Goal: Information Seeking & Learning: Learn about a topic

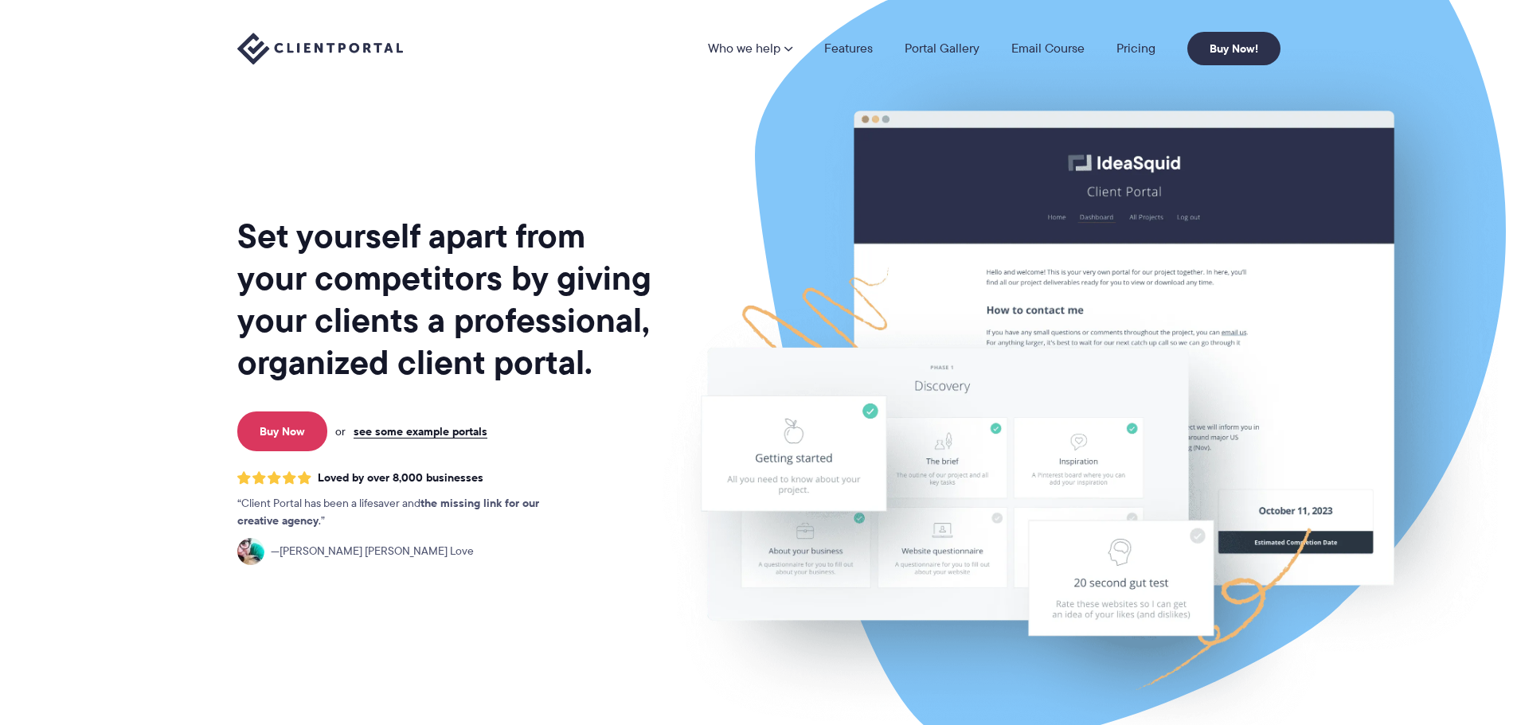
click at [100, 135] on section "Set yourself apart from your competitors by giving your clients a professional,…" at bounding box center [758, 388] width 1517 height 776
click at [104, 126] on section "Set yourself apart from your competitors by giving your clients a professional,…" at bounding box center [758, 388] width 1517 height 776
click at [98, 108] on section "Set yourself apart from your competitors by giving your clients a professional,…" at bounding box center [758, 388] width 1517 height 776
drag, startPoint x: 108, startPoint y: 102, endPoint x: 80, endPoint y: 140, distance: 47.3
click at [78, 116] on section "Set yourself apart from your competitors by giving your clients a professional,…" at bounding box center [758, 388] width 1517 height 776
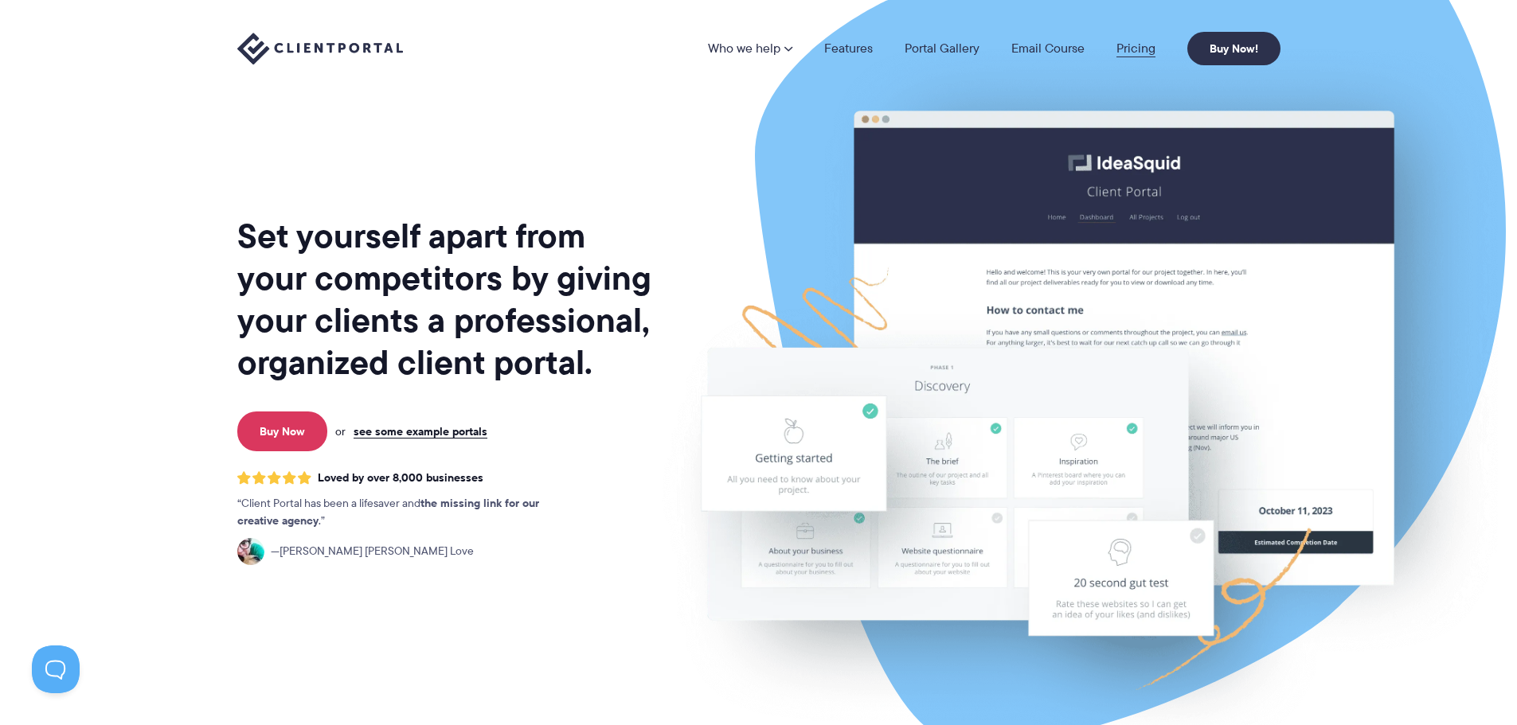
click at [1137, 42] on link "Pricing" at bounding box center [1135, 48] width 39 height 13
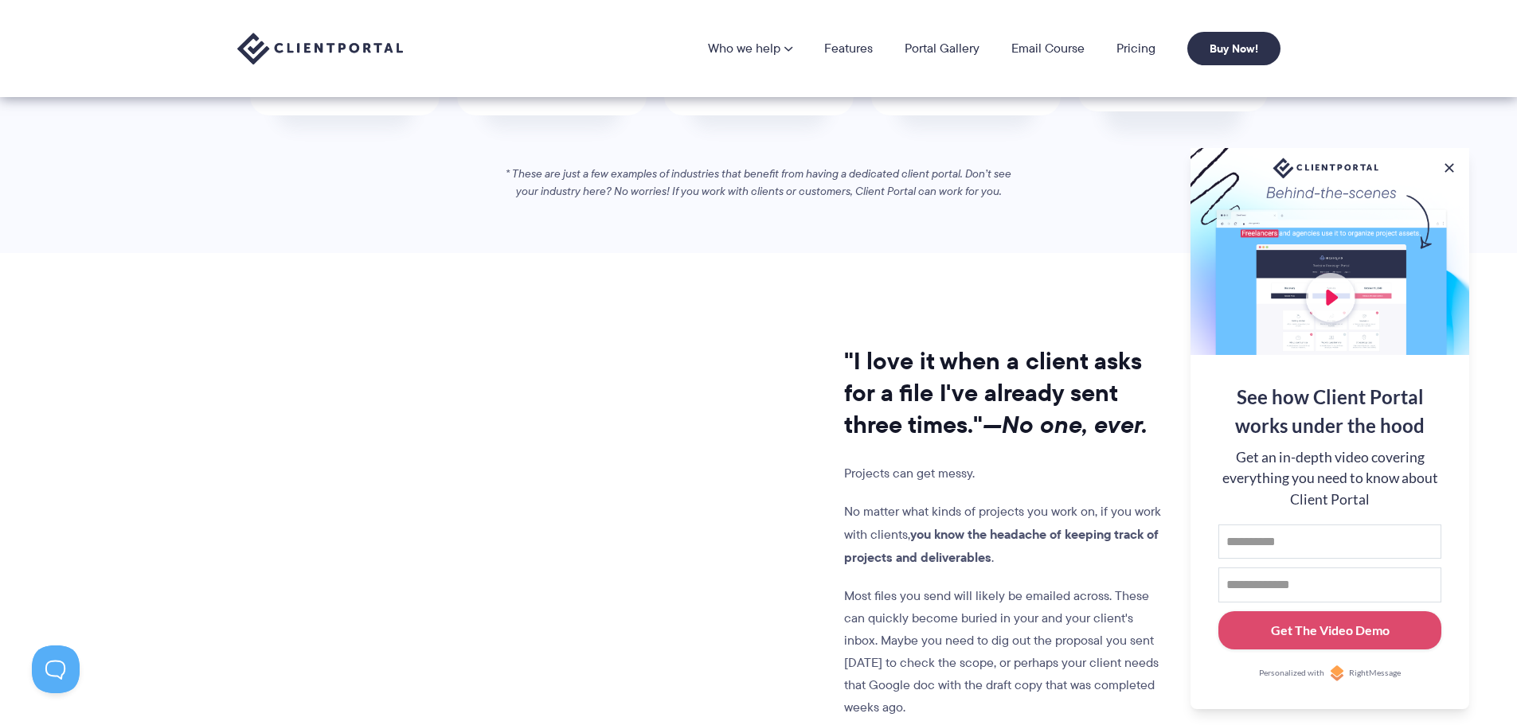
scroll to position [1035, 0]
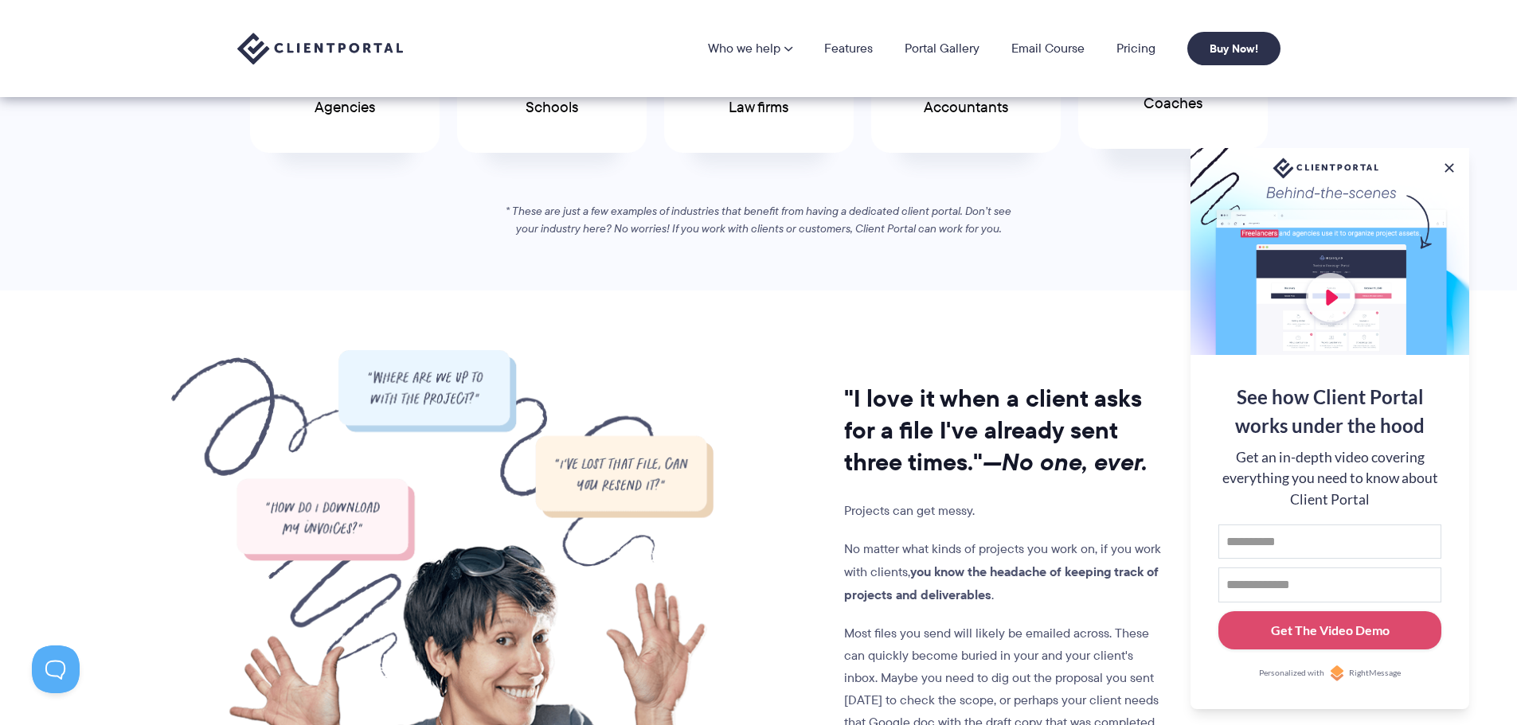
click at [1145, 104] on span "Coaches" at bounding box center [1173, 104] width 59 height 17
click at [133, 496] on section ""I love it when a client asks for a file I've already sent three times." —No on…" at bounding box center [758, 591] width 1517 height 600
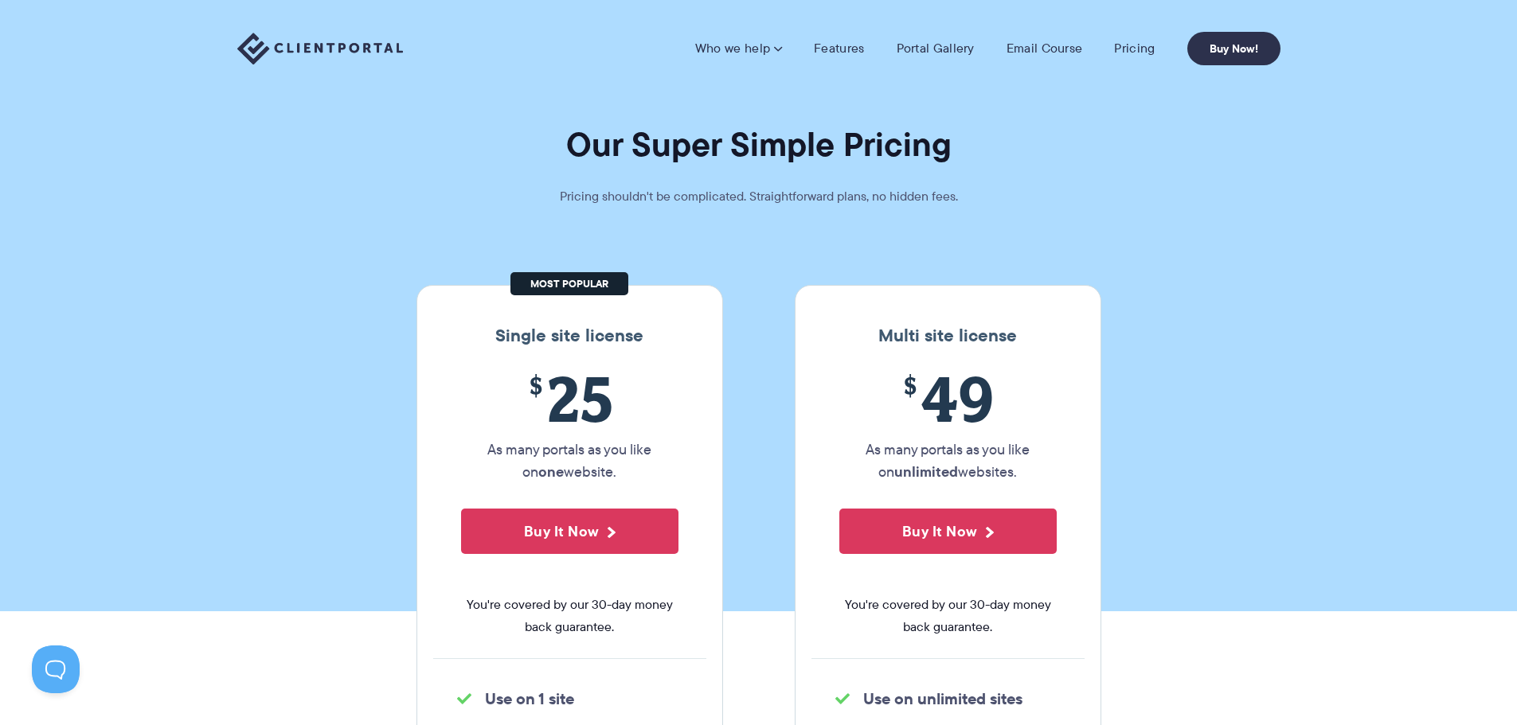
click at [195, 492] on section "Our Super Simple Pricing Pricing shouldn't be complicated. Straightforward plan…" at bounding box center [758, 306] width 1517 height 612
drag, startPoint x: 194, startPoint y: 493, endPoint x: 181, endPoint y: 509, distance: 20.9
click at [181, 509] on section "Our Super Simple Pricing Pricing shouldn't be complicated. Straightforward plan…" at bounding box center [758, 306] width 1517 height 612
drag, startPoint x: 166, startPoint y: 564, endPoint x: 160, endPoint y: 577, distance: 13.9
click at [160, 577] on section "Our Super Simple Pricing Pricing shouldn't be complicated. Straightforward plan…" at bounding box center [758, 306] width 1517 height 612
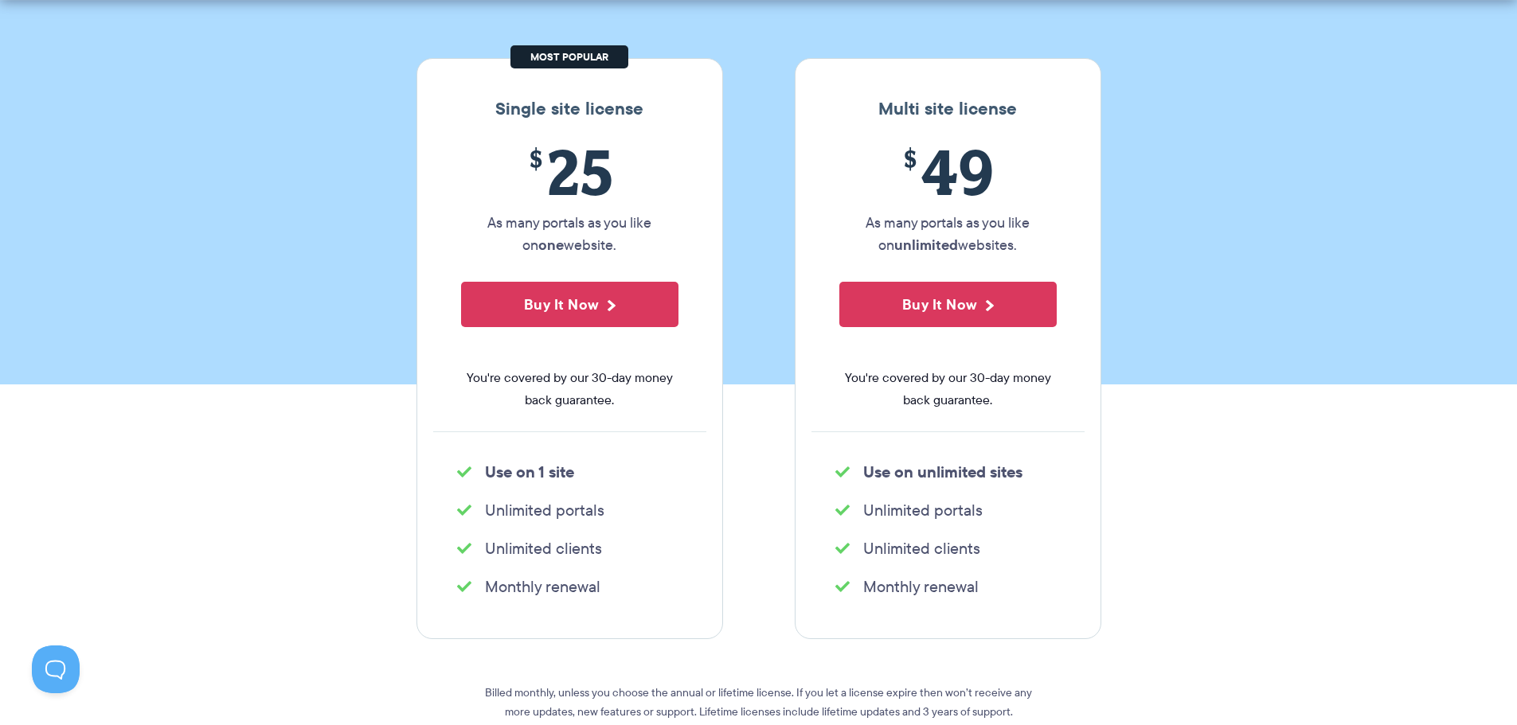
scroll to position [239, 0]
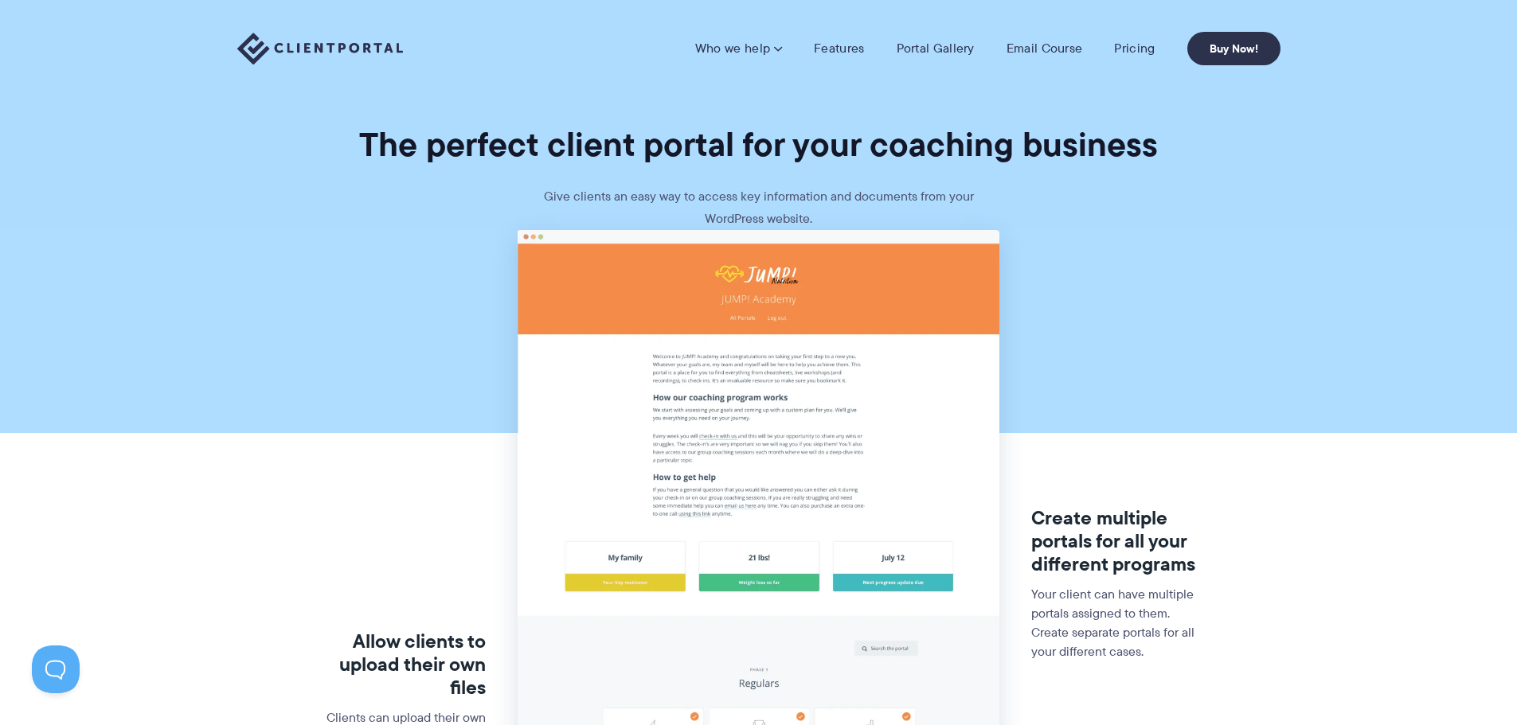
click at [726, 560] on img at bounding box center [759, 733] width 482 height 1007
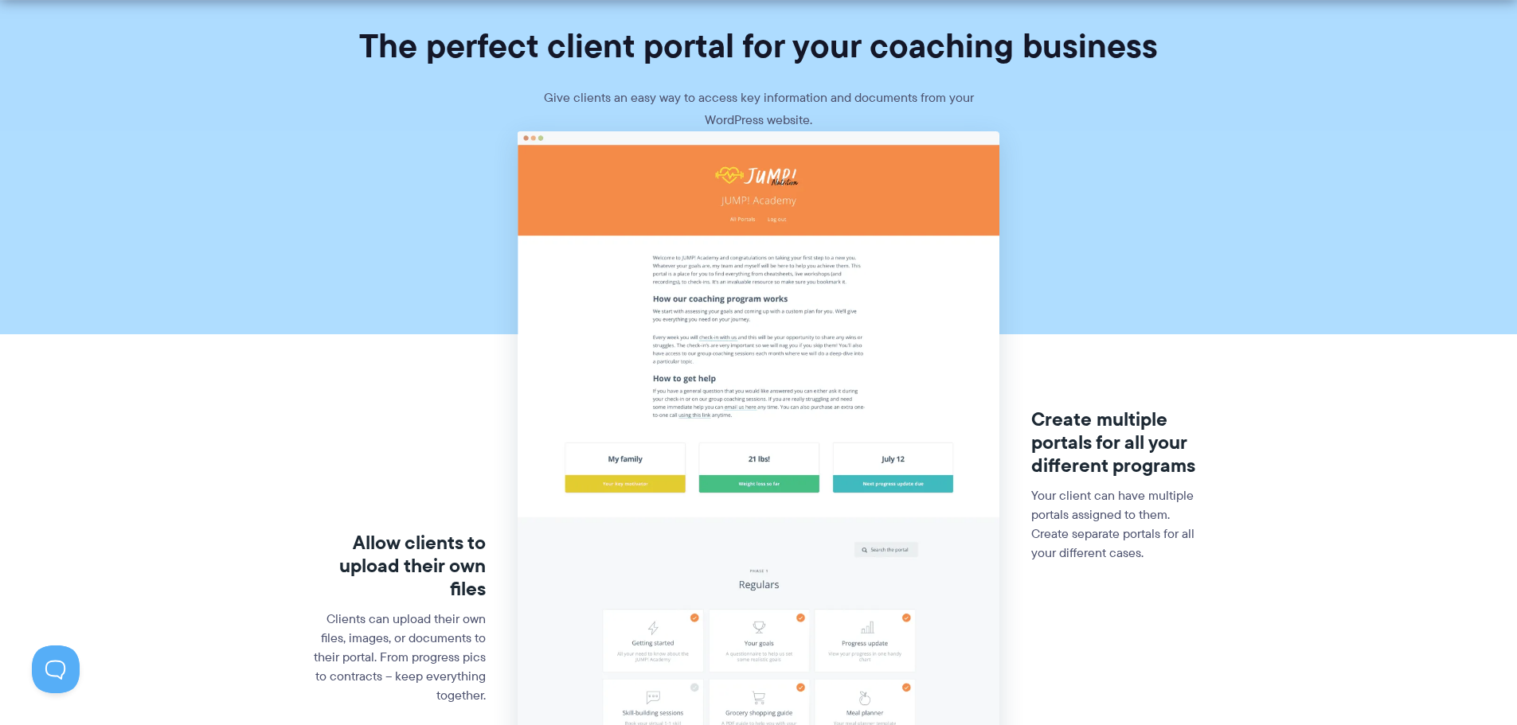
scroll to position [159, 0]
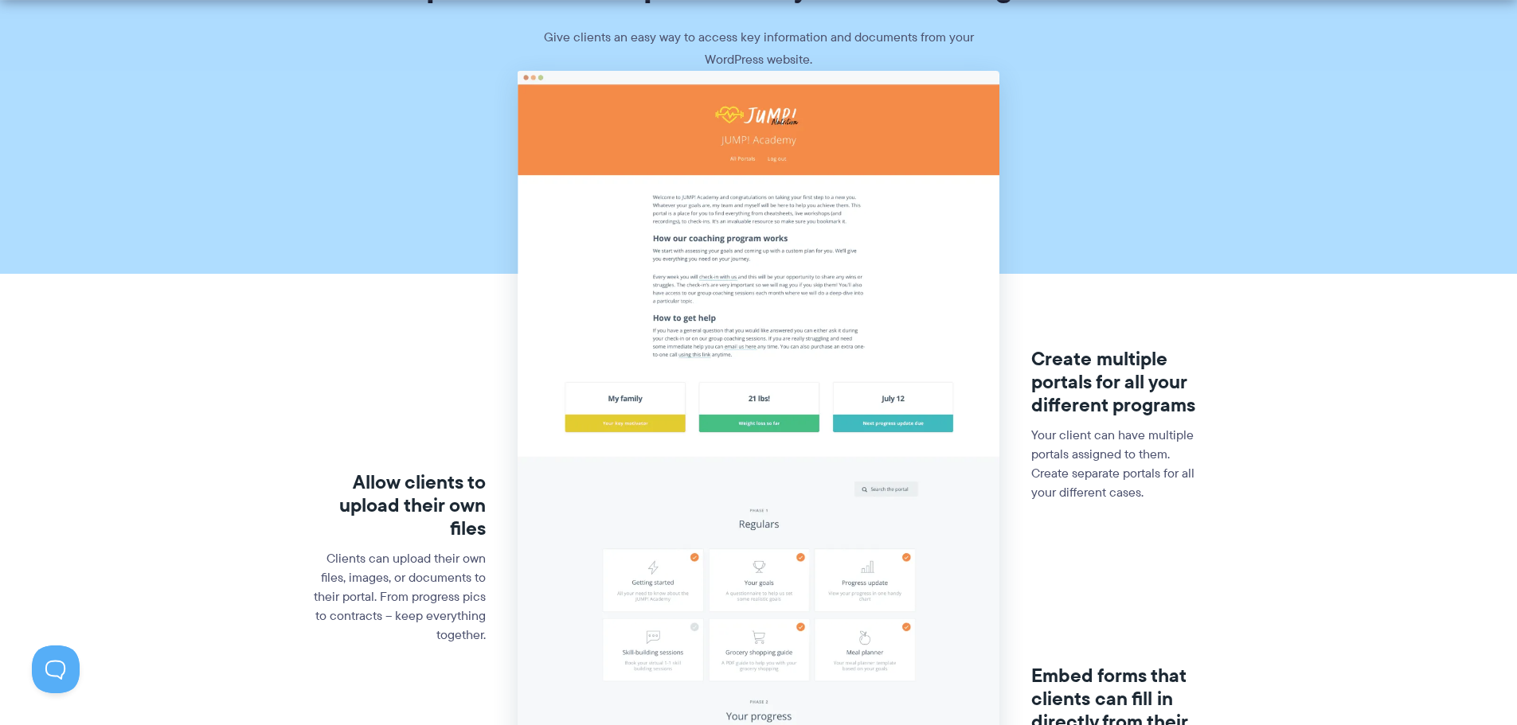
drag, startPoint x: 257, startPoint y: 559, endPoint x: 256, endPoint y: 570, distance: 11.3
click at [256, 569] on section "Allow clients to upload their own files Clients can upload their own files, ima…" at bounding box center [758, 600] width 1517 height 1059
click at [222, 610] on section "Allow clients to upload their own files Clients can upload their own files, ima…" at bounding box center [758, 600] width 1517 height 1059
drag, startPoint x: 201, startPoint y: 625, endPoint x: 190, endPoint y: 645, distance: 22.4
click at [190, 645] on section "Allow clients to upload their own files Clients can upload their own files, ima…" at bounding box center [758, 600] width 1517 height 1059
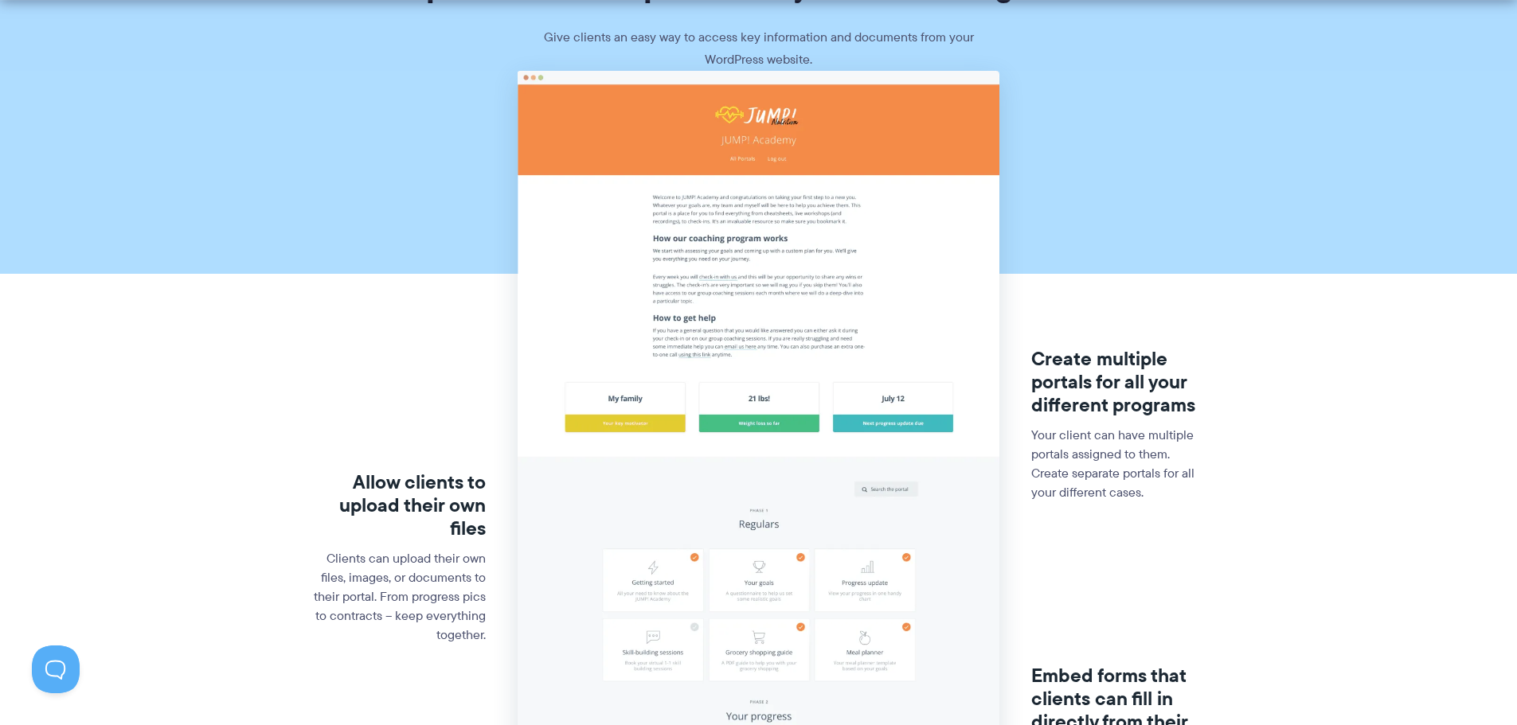
click at [191, 647] on section "Allow clients to upload their own files Clients can upload their own files, ima…" at bounding box center [758, 600] width 1517 height 1059
click at [233, 633] on section "Allow clients to upload their own files Clients can upload their own files, ima…" at bounding box center [758, 600] width 1517 height 1059
click at [240, 631] on section "Allow clients to upload their own files Clients can upload their own files, ima…" at bounding box center [758, 600] width 1517 height 1059
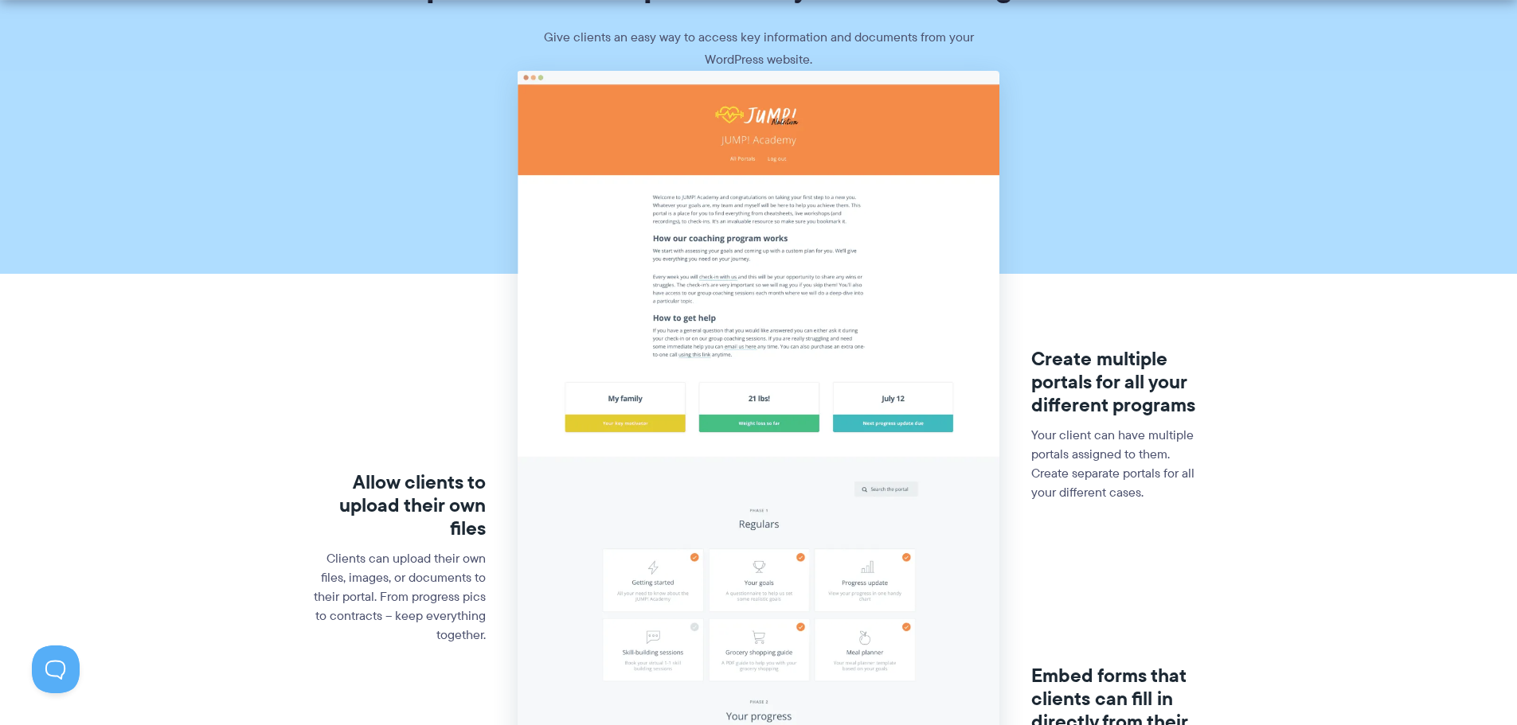
click at [240, 631] on section "Allow clients to upload their own files Clients can upload their own files, ima…" at bounding box center [758, 600] width 1517 height 1059
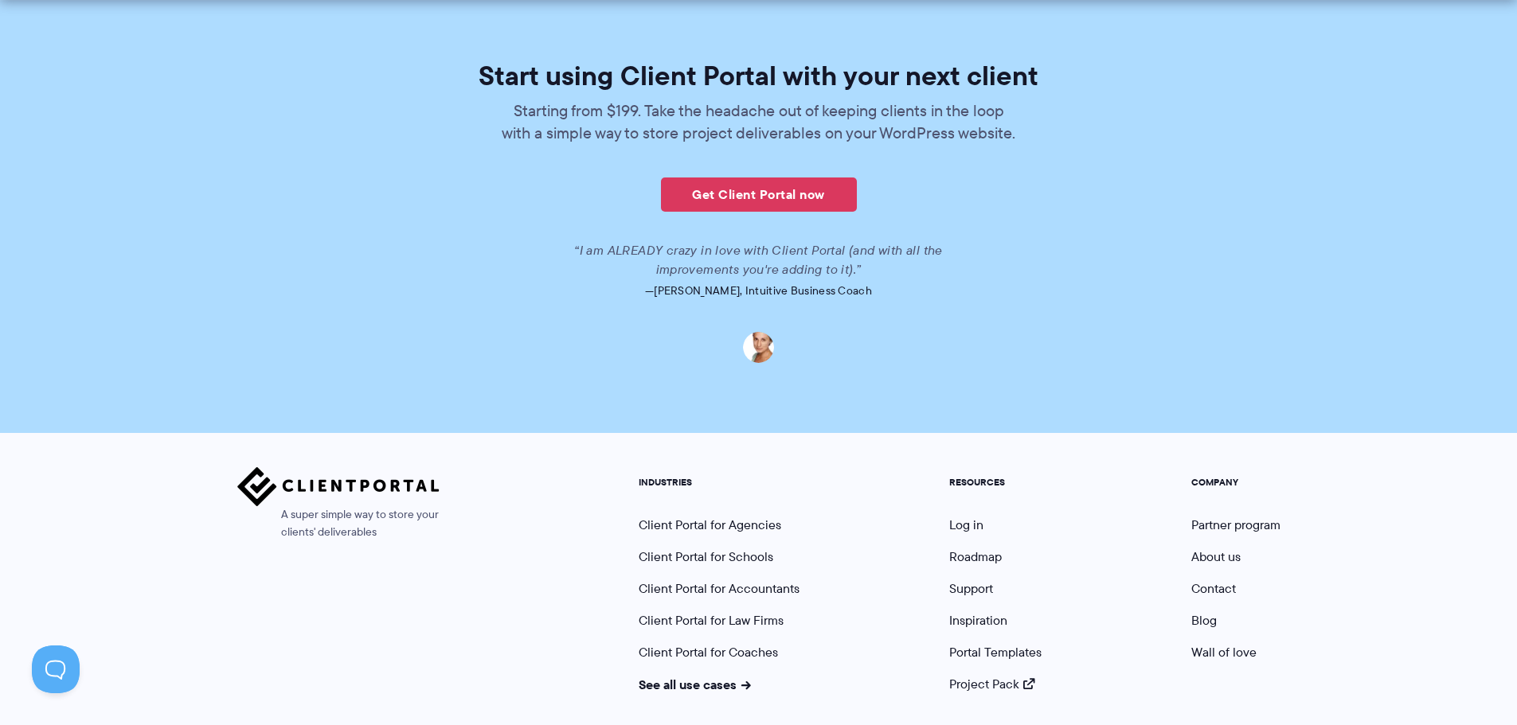
scroll to position [3804, 0]
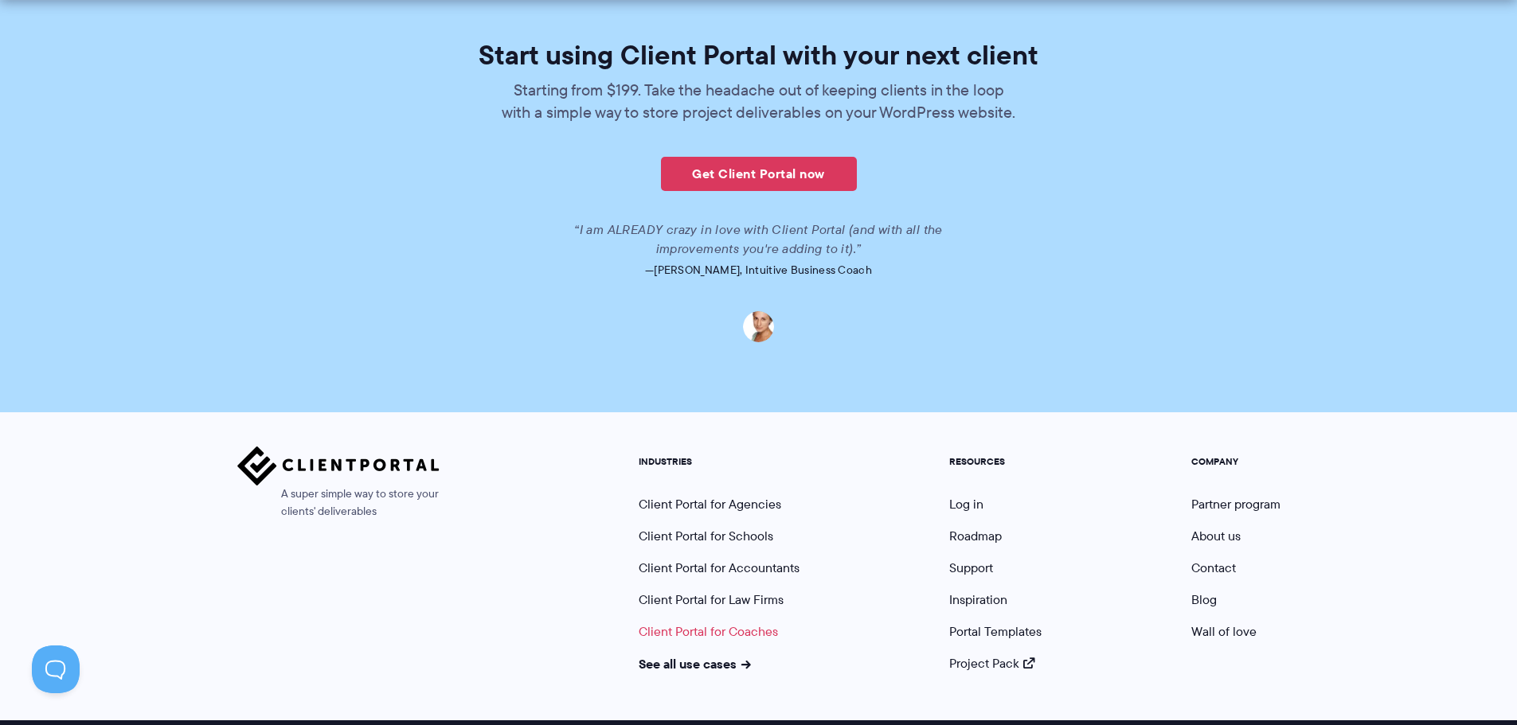
click at [702, 623] on link "Client Portal for Coaches" at bounding box center [708, 632] width 139 height 18
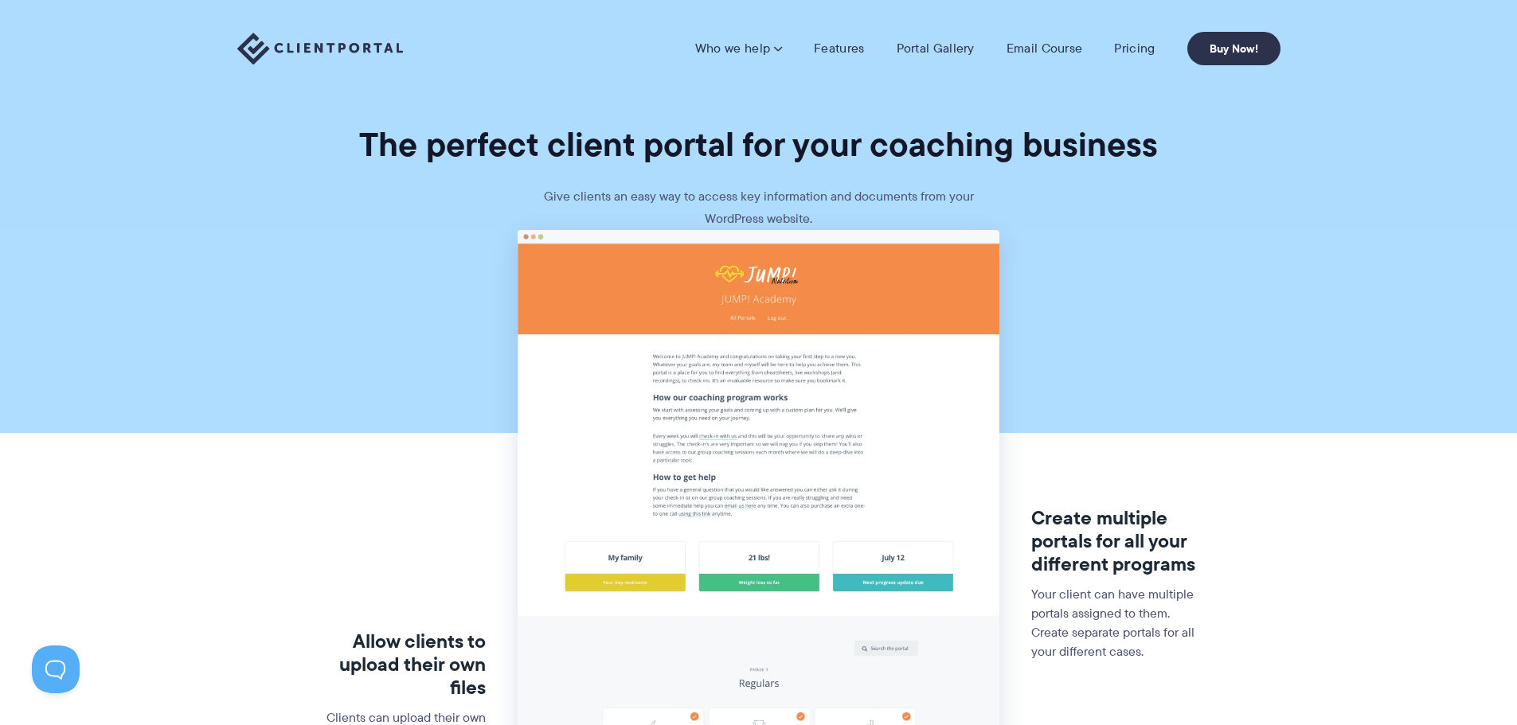
click at [721, 471] on img at bounding box center [759, 733] width 482 height 1007
